Goal: Task Accomplishment & Management: Use online tool/utility

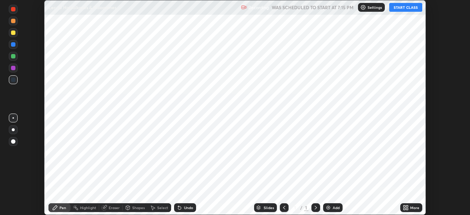
scroll to position [215, 470]
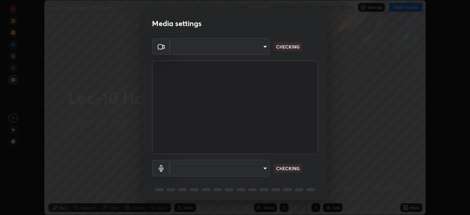
type input "d06bfa8f304afa3967ea8099af1d7ab49983dfb03d10ec62852b72a31e22bf4d"
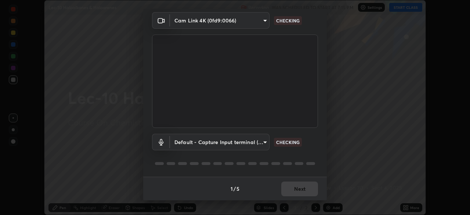
click at [259, 145] on body "Erase all Lec-10 Haloalkanes & Haloarenes Recording WAS SCHEDULED TO START AT 7…" at bounding box center [235, 107] width 470 height 215
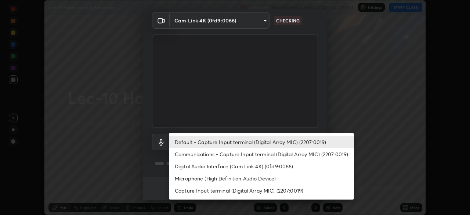
click at [270, 152] on li "Communications - Capture Input terminal (Digital Array MIC) (2207:0019)" at bounding box center [261, 154] width 185 height 12
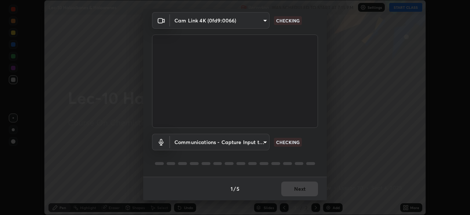
type input "communications"
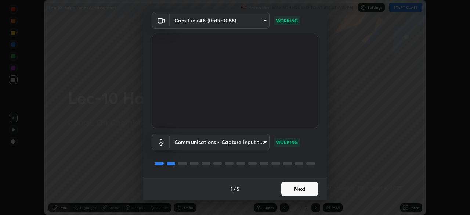
click at [286, 189] on button "Next" at bounding box center [299, 188] width 37 height 15
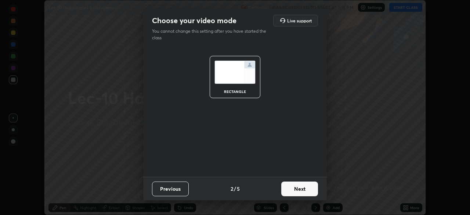
click at [292, 184] on button "Next" at bounding box center [299, 188] width 37 height 15
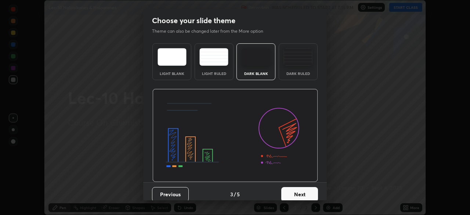
click at [295, 191] on button "Next" at bounding box center [299, 194] width 37 height 15
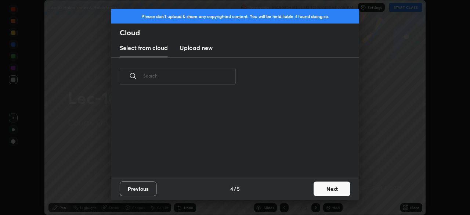
click at [324, 190] on button "Next" at bounding box center [332, 188] width 37 height 15
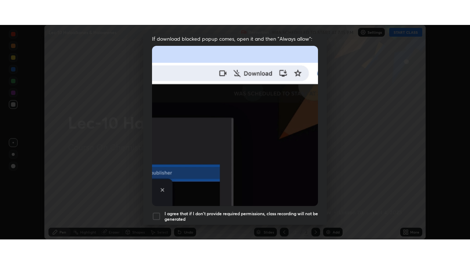
scroll to position [176, 0]
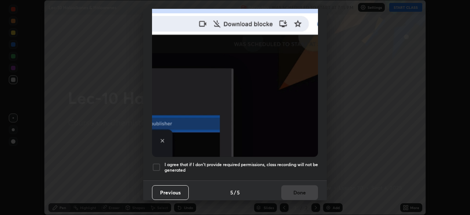
click at [157, 164] on div at bounding box center [156, 167] width 9 height 9
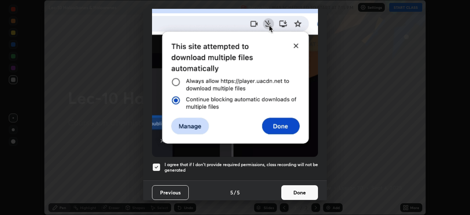
click at [298, 187] on button "Done" at bounding box center [299, 192] width 37 height 15
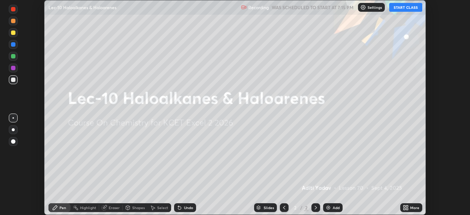
click at [403, 7] on button "START CLASS" at bounding box center [405, 7] width 33 height 9
click at [409, 208] on div "More" at bounding box center [411, 207] width 22 height 9
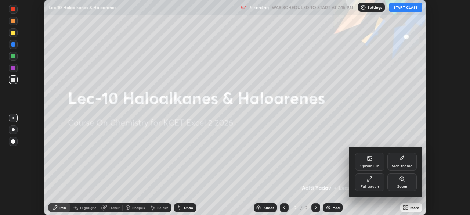
click at [379, 183] on div "Full screen" at bounding box center [369, 182] width 29 height 18
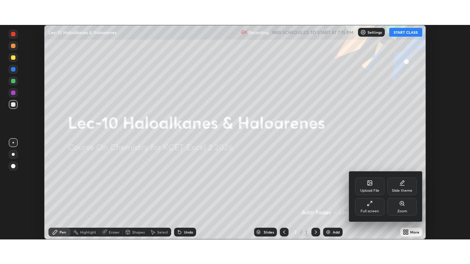
scroll to position [264, 470]
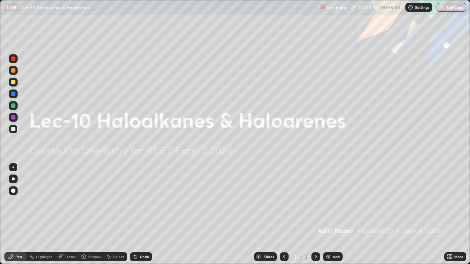
click at [336, 215] on div "Add" at bounding box center [336, 257] width 7 height 4
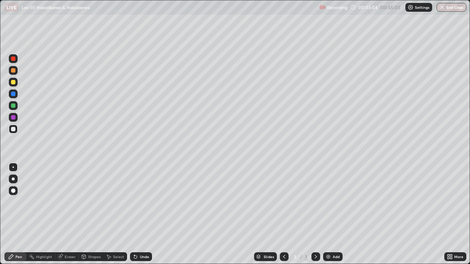
click at [10, 84] on div at bounding box center [13, 82] width 9 height 9
click at [15, 105] on div at bounding box center [13, 106] width 4 height 4
click at [11, 95] on div at bounding box center [13, 94] width 4 height 4
click at [13, 85] on div at bounding box center [13, 82] width 9 height 9
click at [143, 215] on div "Undo" at bounding box center [144, 257] width 9 height 4
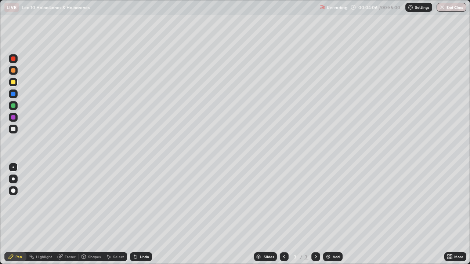
click at [145, 215] on div "Undo" at bounding box center [144, 257] width 9 height 4
click at [144, 215] on div "Undo" at bounding box center [144, 257] width 9 height 4
click at [145, 215] on div "Undo" at bounding box center [141, 257] width 22 height 9
click at [13, 71] on div at bounding box center [13, 70] width 4 height 4
click at [144, 215] on div "Undo" at bounding box center [141, 257] width 22 height 9
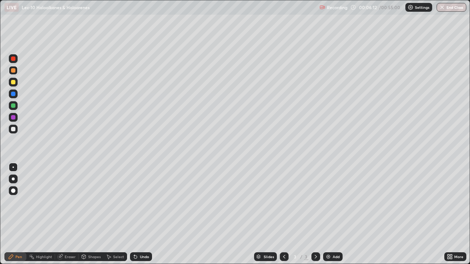
click at [13, 105] on div at bounding box center [13, 106] width 4 height 4
click at [15, 83] on div at bounding box center [13, 82] width 4 height 4
click at [14, 70] on div at bounding box center [13, 70] width 4 height 4
click at [13, 83] on div at bounding box center [13, 82] width 4 height 4
click at [13, 107] on div at bounding box center [13, 106] width 4 height 4
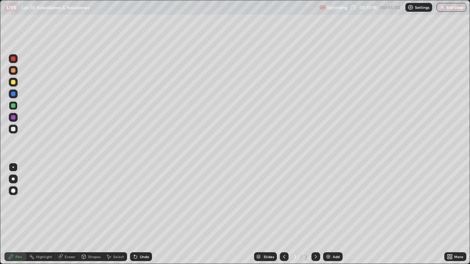
click at [328, 215] on img at bounding box center [328, 257] width 6 height 6
click at [13, 83] on div at bounding box center [13, 82] width 4 height 4
click at [15, 70] on div at bounding box center [13, 70] width 4 height 4
click at [12, 107] on div at bounding box center [13, 106] width 4 height 4
click at [14, 83] on div at bounding box center [13, 82] width 4 height 4
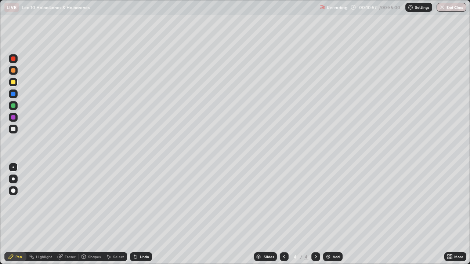
click at [12, 129] on div at bounding box center [13, 129] width 4 height 4
click at [16, 70] on div at bounding box center [13, 70] width 9 height 9
click at [13, 107] on div at bounding box center [13, 106] width 4 height 4
click at [11, 129] on div at bounding box center [13, 129] width 4 height 4
click at [11, 117] on div at bounding box center [13, 117] width 4 height 4
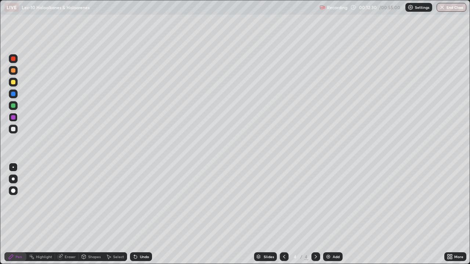
click at [12, 108] on div at bounding box center [13, 106] width 4 height 4
click at [13, 92] on div at bounding box center [13, 94] width 4 height 4
click at [66, 215] on div "Eraser" at bounding box center [70, 257] width 11 height 4
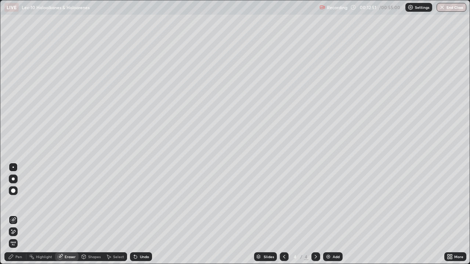
click at [13, 215] on icon at bounding box center [11, 257] width 6 height 6
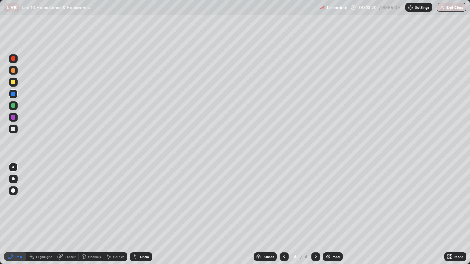
click at [13, 82] on div at bounding box center [13, 82] width 4 height 4
click at [14, 71] on div at bounding box center [13, 70] width 4 height 4
click at [11, 95] on div at bounding box center [13, 94] width 9 height 9
click at [14, 81] on div at bounding box center [13, 82] width 4 height 4
click at [14, 71] on div at bounding box center [13, 70] width 4 height 4
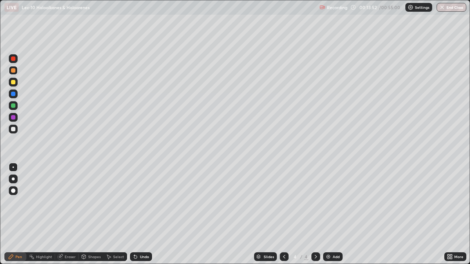
click at [14, 120] on div at bounding box center [13, 117] width 9 height 9
click at [12, 130] on div at bounding box center [13, 129] width 4 height 4
click at [328, 215] on img at bounding box center [328, 257] width 6 height 6
click at [11, 105] on div at bounding box center [13, 106] width 4 height 4
click at [12, 119] on div at bounding box center [13, 117] width 4 height 4
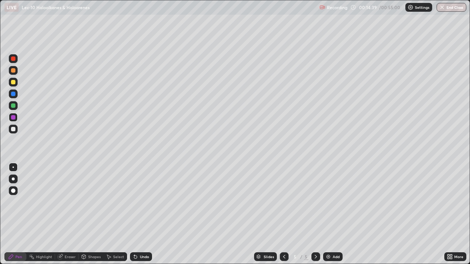
click at [14, 105] on div at bounding box center [13, 106] width 4 height 4
click at [12, 94] on div at bounding box center [13, 94] width 4 height 4
click at [14, 83] on div at bounding box center [13, 82] width 4 height 4
click at [13, 118] on div at bounding box center [13, 117] width 4 height 4
click at [13, 83] on div at bounding box center [13, 82] width 4 height 4
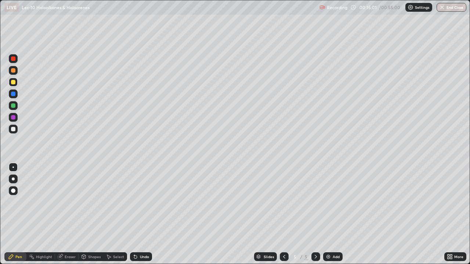
click at [140, 215] on div "Undo" at bounding box center [144, 257] width 9 height 4
click at [143, 215] on div "Undo" at bounding box center [144, 257] width 9 height 4
click at [144, 215] on div "Undo" at bounding box center [144, 257] width 9 height 4
click at [14, 118] on div at bounding box center [13, 117] width 4 height 4
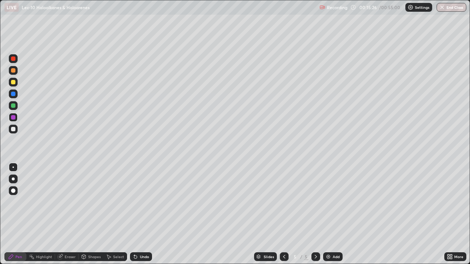
click at [13, 83] on div at bounding box center [13, 82] width 4 height 4
click at [11, 107] on div at bounding box center [13, 106] width 4 height 4
click at [12, 129] on div at bounding box center [13, 129] width 4 height 4
click at [11, 107] on div at bounding box center [13, 106] width 4 height 4
click at [13, 94] on div at bounding box center [13, 94] width 4 height 4
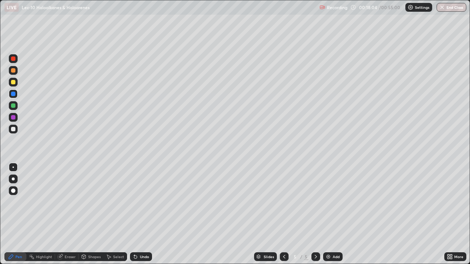
click at [11, 74] on div at bounding box center [13, 70] width 9 height 9
click at [329, 215] on img at bounding box center [328, 257] width 6 height 6
click at [12, 128] on div at bounding box center [13, 129] width 4 height 4
click at [12, 94] on div at bounding box center [13, 94] width 4 height 4
click at [13, 117] on div at bounding box center [13, 117] width 4 height 4
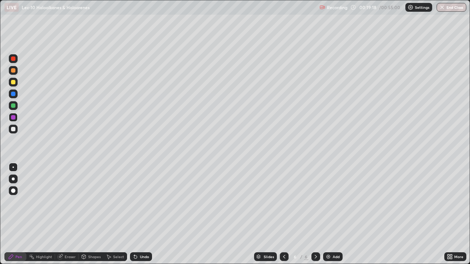
click at [12, 108] on div at bounding box center [13, 106] width 4 height 4
click at [8, 206] on div at bounding box center [13, 206] width 12 height 88
click at [4, 206] on div "Erase all" at bounding box center [13, 132] width 18 height 235
click at [13, 94] on div at bounding box center [13, 94] width 4 height 4
click at [14, 130] on div at bounding box center [13, 129] width 4 height 4
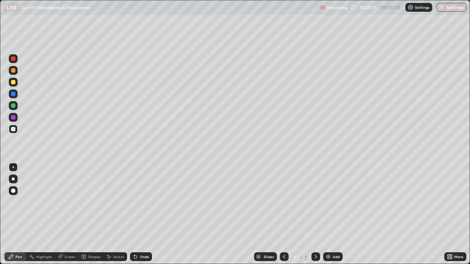
click at [13, 94] on div at bounding box center [13, 94] width 4 height 4
click at [14, 106] on div at bounding box center [13, 106] width 4 height 4
click at [13, 94] on div at bounding box center [13, 94] width 4 height 4
click at [12, 83] on div at bounding box center [13, 82] width 4 height 4
click at [12, 108] on div at bounding box center [13, 106] width 4 height 4
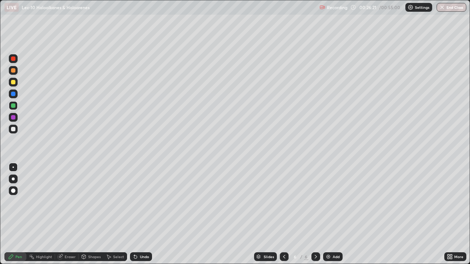
click at [281, 215] on icon at bounding box center [284, 257] width 6 height 6
click at [13, 96] on div at bounding box center [13, 94] width 4 height 4
click at [14, 72] on div at bounding box center [13, 70] width 4 height 4
click at [315, 215] on icon at bounding box center [316, 257] width 6 height 6
click at [13, 83] on div at bounding box center [13, 82] width 4 height 4
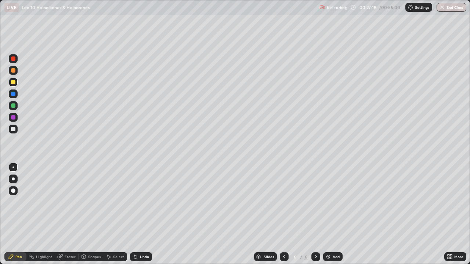
click at [13, 95] on div at bounding box center [13, 94] width 4 height 4
click at [329, 215] on img at bounding box center [328, 257] width 6 height 6
click at [12, 130] on div at bounding box center [13, 129] width 4 height 4
click at [13, 119] on div at bounding box center [13, 117] width 4 height 4
click at [17, 131] on div at bounding box center [13, 129] width 9 height 9
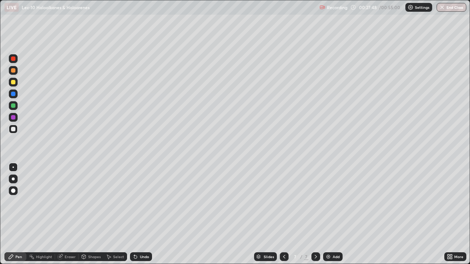
click at [12, 119] on div at bounding box center [13, 117] width 4 height 4
click at [13, 130] on div at bounding box center [13, 129] width 4 height 4
click at [14, 117] on div at bounding box center [13, 117] width 4 height 4
click at [15, 129] on div at bounding box center [13, 129] width 4 height 4
click at [13, 83] on div at bounding box center [13, 82] width 4 height 4
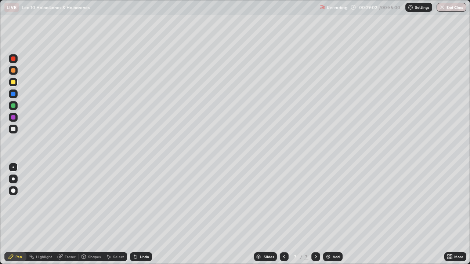
click at [326, 215] on img at bounding box center [328, 257] width 6 height 6
click at [12, 116] on div at bounding box center [13, 117] width 4 height 4
click at [12, 104] on div at bounding box center [13, 106] width 4 height 4
click at [12, 118] on div at bounding box center [13, 117] width 4 height 4
click at [14, 94] on div at bounding box center [13, 94] width 4 height 4
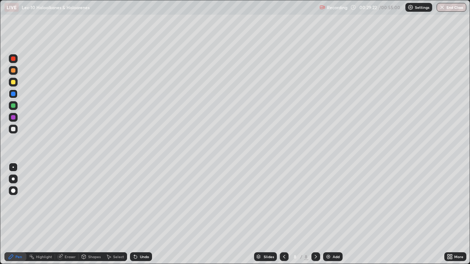
click at [11, 106] on div at bounding box center [13, 106] width 4 height 4
click at [11, 81] on div at bounding box center [13, 82] width 4 height 4
click at [13, 71] on div at bounding box center [13, 70] width 4 height 4
click at [334, 215] on div "Add" at bounding box center [336, 257] width 7 height 4
click at [14, 83] on div at bounding box center [13, 82] width 4 height 4
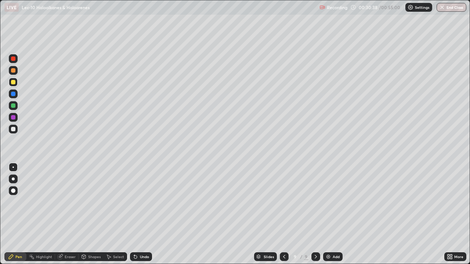
click at [143, 215] on div "Undo" at bounding box center [141, 257] width 22 height 9
click at [15, 107] on div at bounding box center [13, 106] width 4 height 4
click at [13, 129] on div at bounding box center [13, 129] width 4 height 4
click at [13, 83] on div at bounding box center [13, 82] width 4 height 4
click at [12, 118] on div at bounding box center [13, 117] width 4 height 4
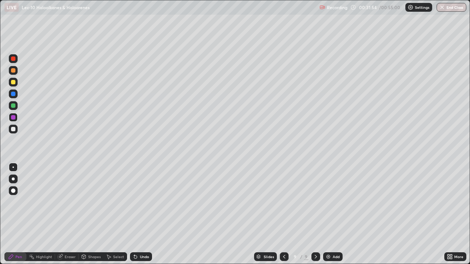
click at [11, 82] on div at bounding box center [13, 82] width 4 height 4
click at [11, 104] on div at bounding box center [13, 105] width 9 height 9
click at [11, 94] on div at bounding box center [13, 94] width 4 height 4
click at [13, 82] on div at bounding box center [13, 82] width 4 height 4
click at [10, 70] on div at bounding box center [13, 70] width 9 height 9
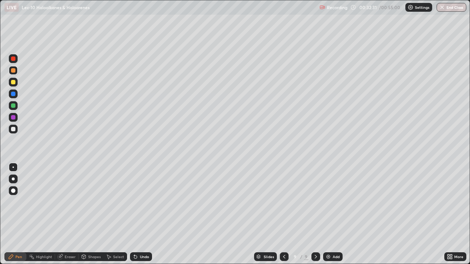
click at [13, 83] on div at bounding box center [13, 82] width 4 height 4
click at [15, 95] on div at bounding box center [13, 94] width 4 height 4
click at [11, 84] on div at bounding box center [13, 82] width 9 height 9
click at [14, 71] on div at bounding box center [13, 70] width 4 height 4
click at [14, 85] on div at bounding box center [13, 82] width 9 height 9
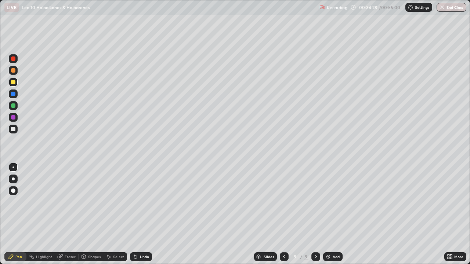
click at [14, 72] on div at bounding box center [13, 70] width 4 height 4
click at [17, 130] on div at bounding box center [13, 129] width 9 height 9
click at [13, 117] on div at bounding box center [13, 117] width 4 height 4
click at [14, 94] on div at bounding box center [13, 94] width 4 height 4
click at [11, 82] on div at bounding box center [13, 82] width 9 height 9
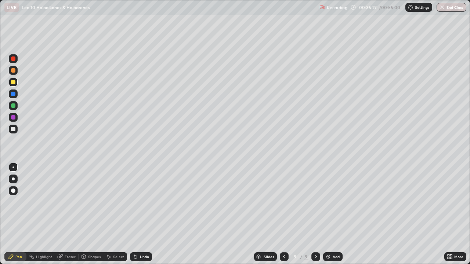
click at [12, 71] on div at bounding box center [13, 70] width 4 height 4
click at [10, 129] on div at bounding box center [13, 129] width 9 height 9
click at [333, 215] on div "Add" at bounding box center [336, 257] width 7 height 4
click at [12, 106] on div at bounding box center [13, 106] width 4 height 4
click at [13, 119] on div at bounding box center [13, 117] width 4 height 4
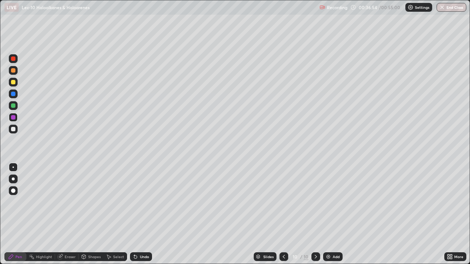
click at [14, 107] on div at bounding box center [13, 106] width 4 height 4
click at [13, 97] on div at bounding box center [13, 94] width 9 height 9
click at [12, 106] on div at bounding box center [13, 106] width 4 height 4
click at [17, 115] on div at bounding box center [13, 117] width 9 height 9
click at [11, 84] on div at bounding box center [13, 82] width 4 height 4
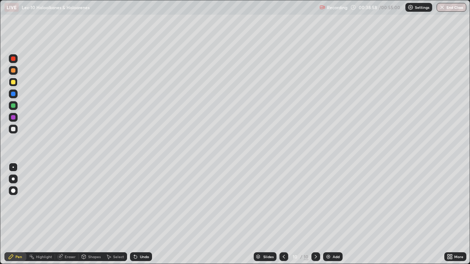
click at [12, 72] on div at bounding box center [13, 70] width 4 height 4
click at [13, 72] on div at bounding box center [13, 70] width 4 height 4
click at [13, 118] on div at bounding box center [13, 117] width 4 height 4
click at [13, 108] on div at bounding box center [13, 106] width 4 height 4
click at [13, 94] on div at bounding box center [13, 94] width 4 height 4
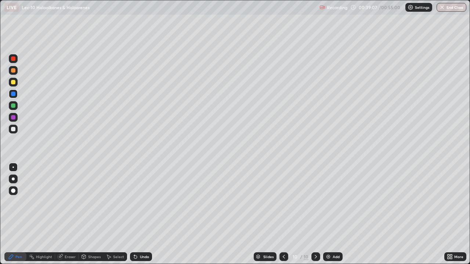
click at [13, 71] on div at bounding box center [13, 70] width 4 height 4
click at [328, 215] on img at bounding box center [328, 257] width 6 height 6
click at [12, 107] on div at bounding box center [13, 106] width 4 height 4
click at [12, 130] on div at bounding box center [13, 129] width 4 height 4
click at [4, 209] on div "Erase all" at bounding box center [13, 132] width 18 height 235
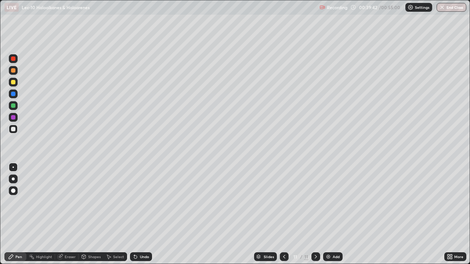
click at [6, 210] on div "Erase all" at bounding box center [13, 132] width 18 height 235
click at [8, 214] on div at bounding box center [13, 206] width 12 height 88
click at [13, 118] on div at bounding box center [13, 117] width 4 height 4
click at [13, 130] on div at bounding box center [13, 129] width 4 height 4
click at [13, 118] on div at bounding box center [13, 117] width 4 height 4
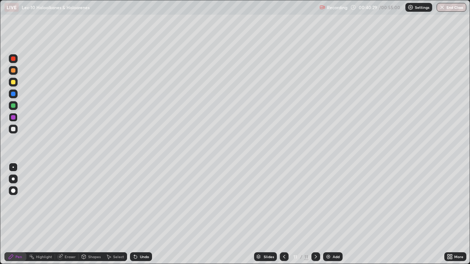
click at [66, 215] on div "Eraser" at bounding box center [70, 257] width 11 height 4
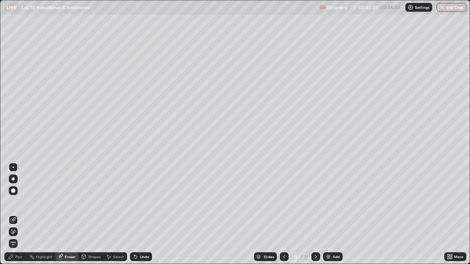
click at [17, 215] on div "Pen" at bounding box center [18, 257] width 7 height 4
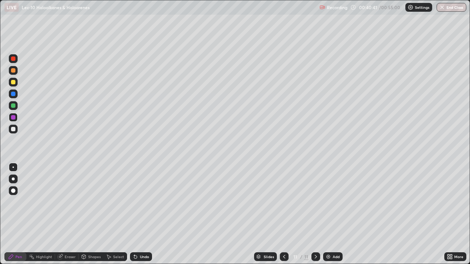
click at [12, 104] on div at bounding box center [13, 106] width 4 height 4
click at [13, 118] on div at bounding box center [13, 117] width 4 height 4
click at [140, 215] on div "Undo" at bounding box center [144, 257] width 9 height 4
click at [139, 215] on div "Undo" at bounding box center [141, 257] width 22 height 9
click at [138, 215] on div "Undo" at bounding box center [141, 257] width 22 height 9
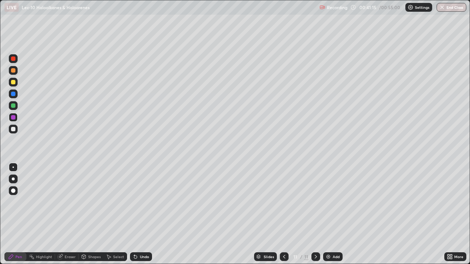
click at [13, 131] on div at bounding box center [13, 129] width 4 height 4
click at [146, 215] on div "Undo" at bounding box center [144, 257] width 9 height 4
click at [140, 215] on div "Undo" at bounding box center [141, 257] width 22 height 9
click at [143, 215] on div "Undo" at bounding box center [141, 257] width 22 height 9
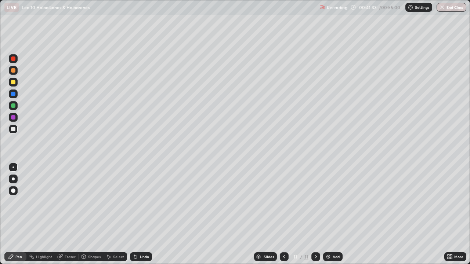
click at [143, 215] on div "Undo" at bounding box center [141, 257] width 22 height 9
click at [142, 215] on div "Undo" at bounding box center [141, 257] width 22 height 9
click at [143, 215] on div "Undo" at bounding box center [141, 257] width 22 height 9
click at [142, 215] on div "Undo" at bounding box center [141, 257] width 22 height 9
click at [14, 109] on div at bounding box center [13, 105] width 9 height 9
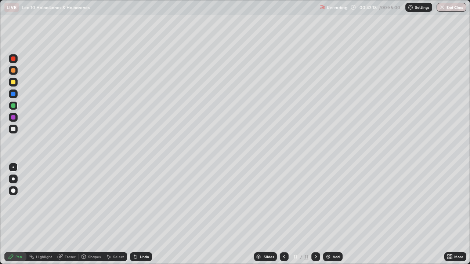
click at [138, 215] on div "Undo" at bounding box center [141, 257] width 22 height 9
click at [15, 126] on div at bounding box center [13, 129] width 9 height 9
click at [13, 83] on div at bounding box center [13, 82] width 4 height 4
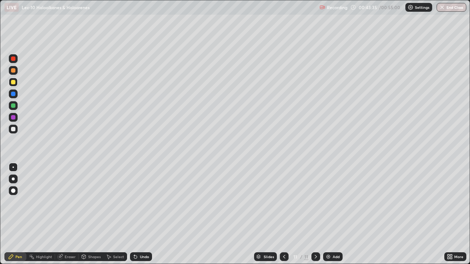
click at [13, 95] on div at bounding box center [13, 94] width 4 height 4
click at [12, 119] on div at bounding box center [13, 117] width 4 height 4
click at [12, 83] on div at bounding box center [13, 82] width 4 height 4
click at [11, 118] on div at bounding box center [13, 117] width 4 height 4
click at [332, 215] on div "Add" at bounding box center [332, 257] width 19 height 9
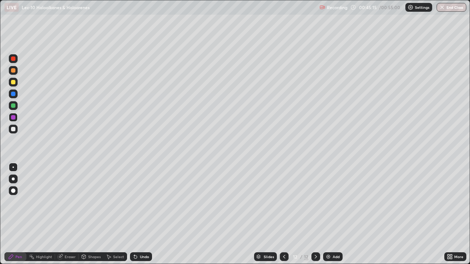
click at [13, 105] on div at bounding box center [13, 106] width 4 height 4
click at [13, 95] on div at bounding box center [13, 94] width 4 height 4
click at [14, 81] on div at bounding box center [13, 82] width 4 height 4
click at [12, 104] on div at bounding box center [13, 106] width 4 height 4
click at [15, 81] on div at bounding box center [13, 82] width 4 height 4
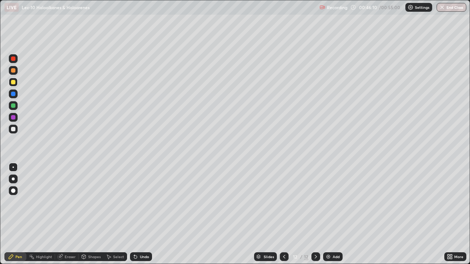
click at [13, 69] on div at bounding box center [13, 70] width 4 height 4
click at [266, 215] on div "Slides" at bounding box center [269, 257] width 10 height 4
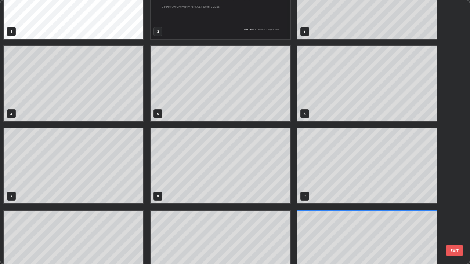
scroll to position [65, 0]
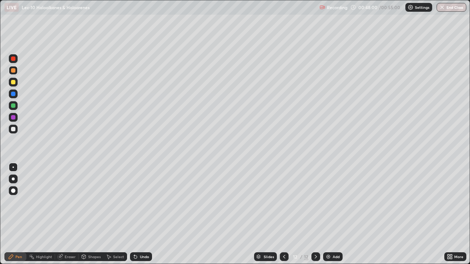
click at [455, 9] on button "End Class" at bounding box center [452, 7] width 30 height 9
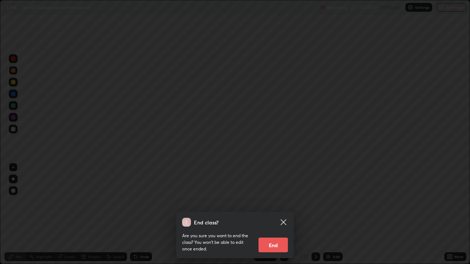
click at [273, 215] on button "End" at bounding box center [273, 245] width 29 height 15
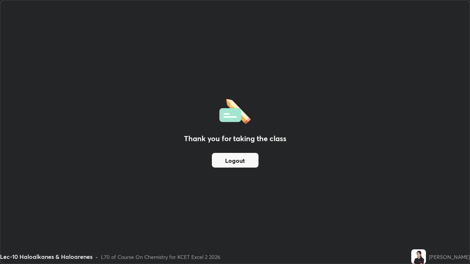
click at [235, 157] on button "Logout" at bounding box center [235, 160] width 47 height 15
click at [228, 162] on button "Logout" at bounding box center [235, 160] width 47 height 15
